Goal: Task Accomplishment & Management: Manage account settings

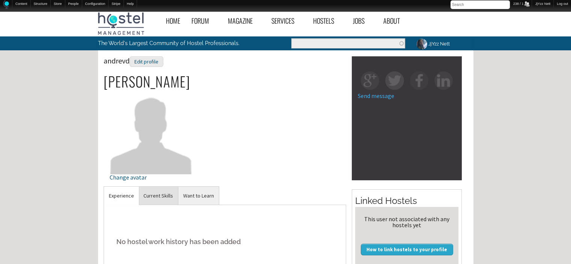
click at [148, 193] on link "Current Skills" at bounding box center [158, 196] width 39 height 18
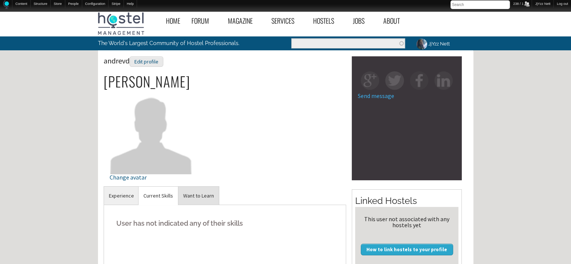
click at [202, 187] on link "Want to Learn" at bounding box center [198, 196] width 41 height 18
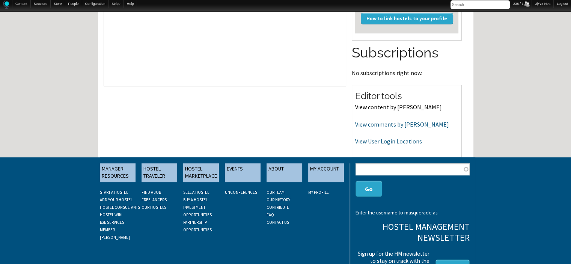
click at [384, 106] on link "View content by andrevd" at bounding box center [398, 107] width 87 height 8
click at [370, 125] on link "View comments by andrevd" at bounding box center [402, 125] width 94 height 8
click at [378, 138] on link "View User Login Locations" at bounding box center [388, 141] width 67 height 8
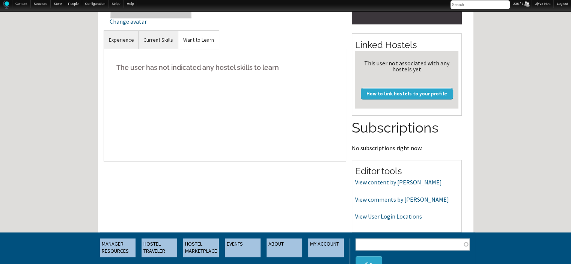
scroll to position [141, 0]
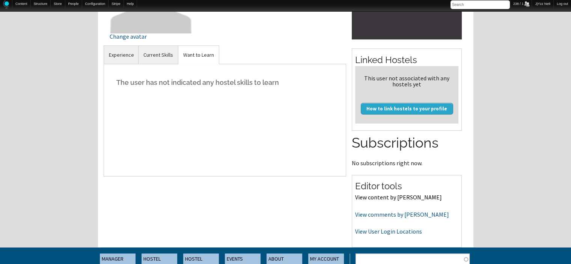
click at [394, 196] on link "View content by andrevd" at bounding box center [398, 197] width 87 height 8
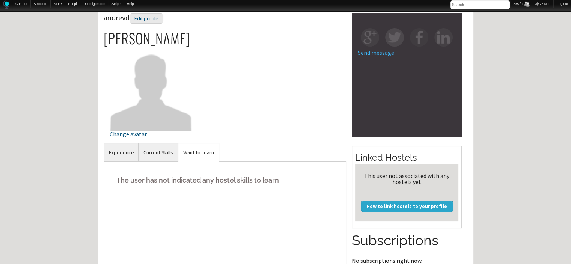
scroll to position [0, 0]
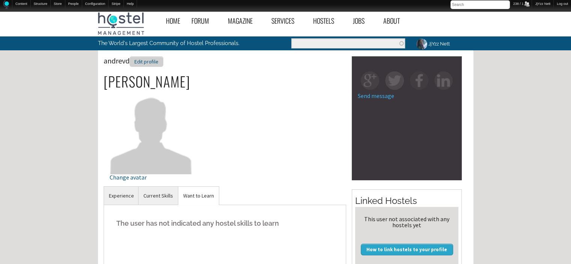
click at [146, 60] on div "Edit profile" at bounding box center [147, 61] width 34 height 11
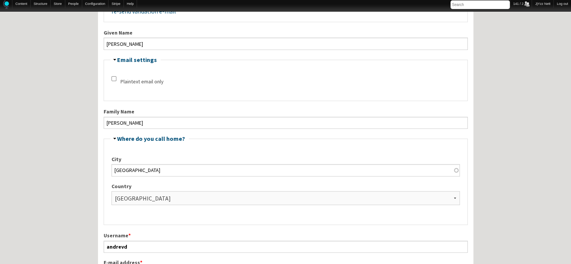
scroll to position [180, 0]
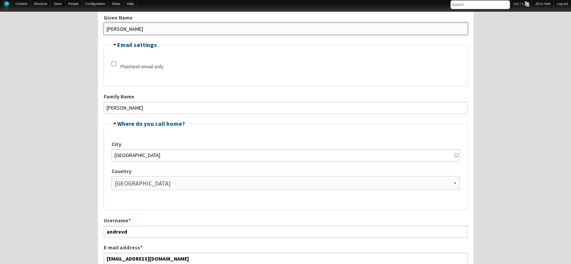
click at [135, 27] on input "[PERSON_NAME]" at bounding box center [286, 29] width 364 height 12
